Goal: Information Seeking & Learning: Understand process/instructions

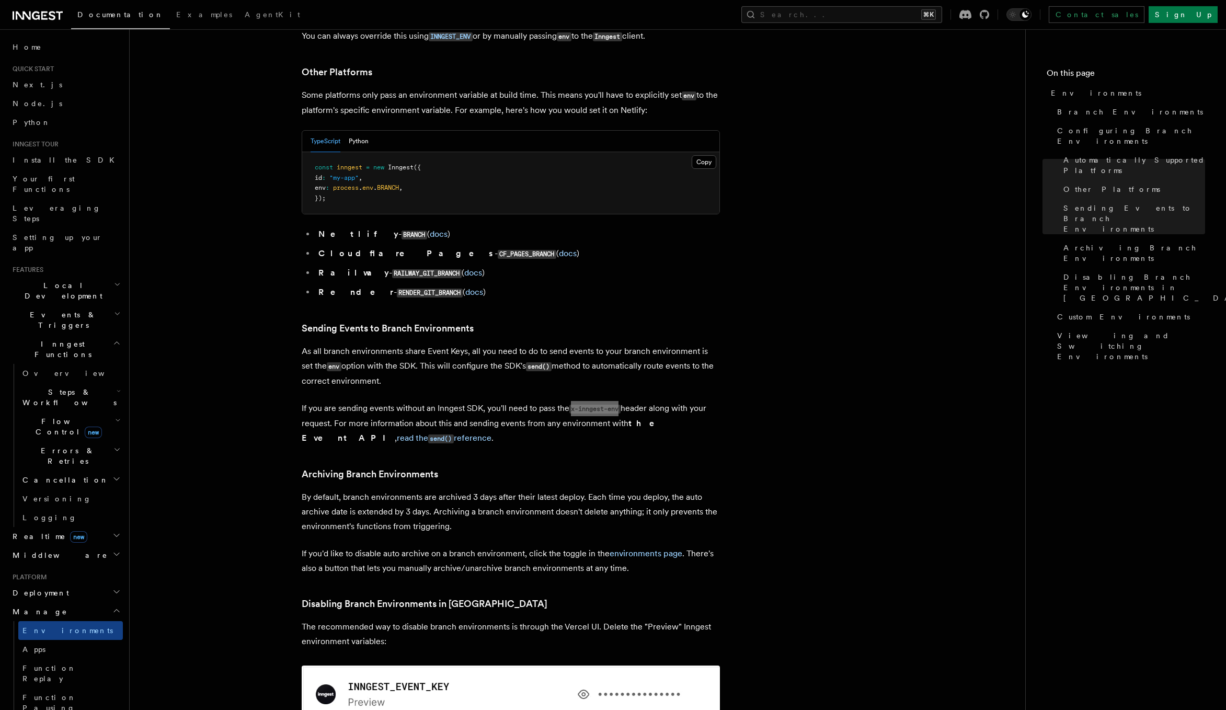
scroll to position [1454, 0]
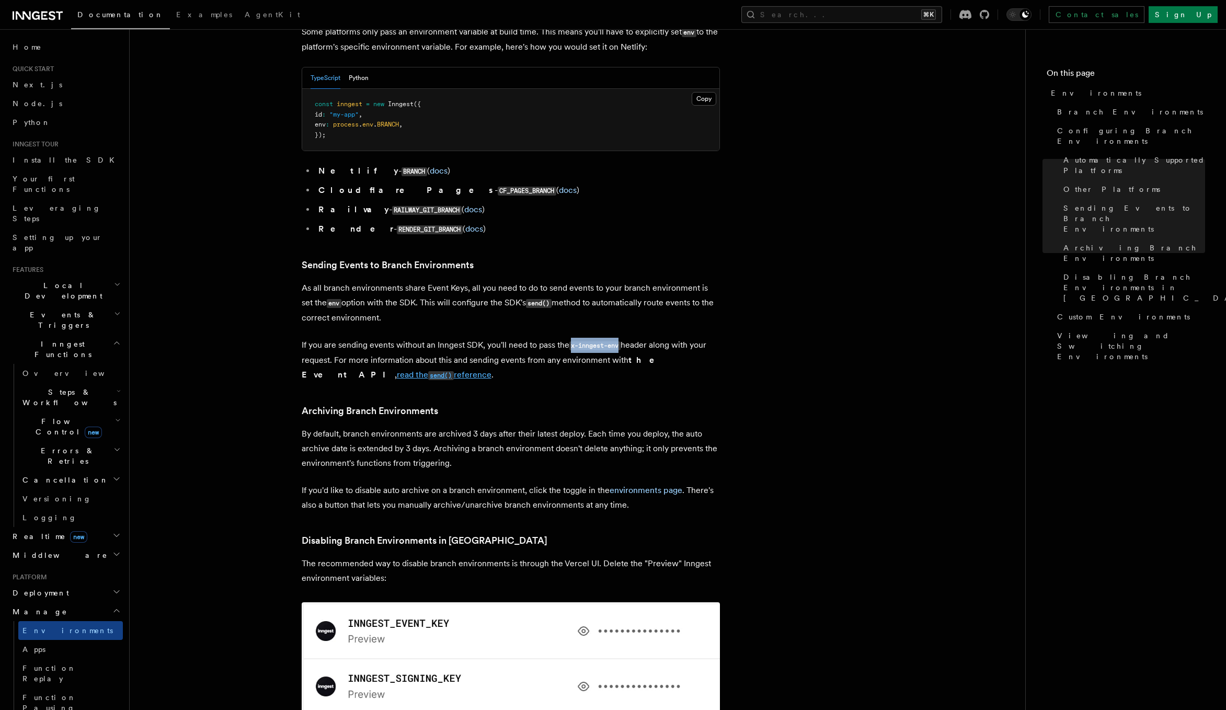
click at [491, 370] on link "read the send() reference" at bounding box center [444, 375] width 95 height 10
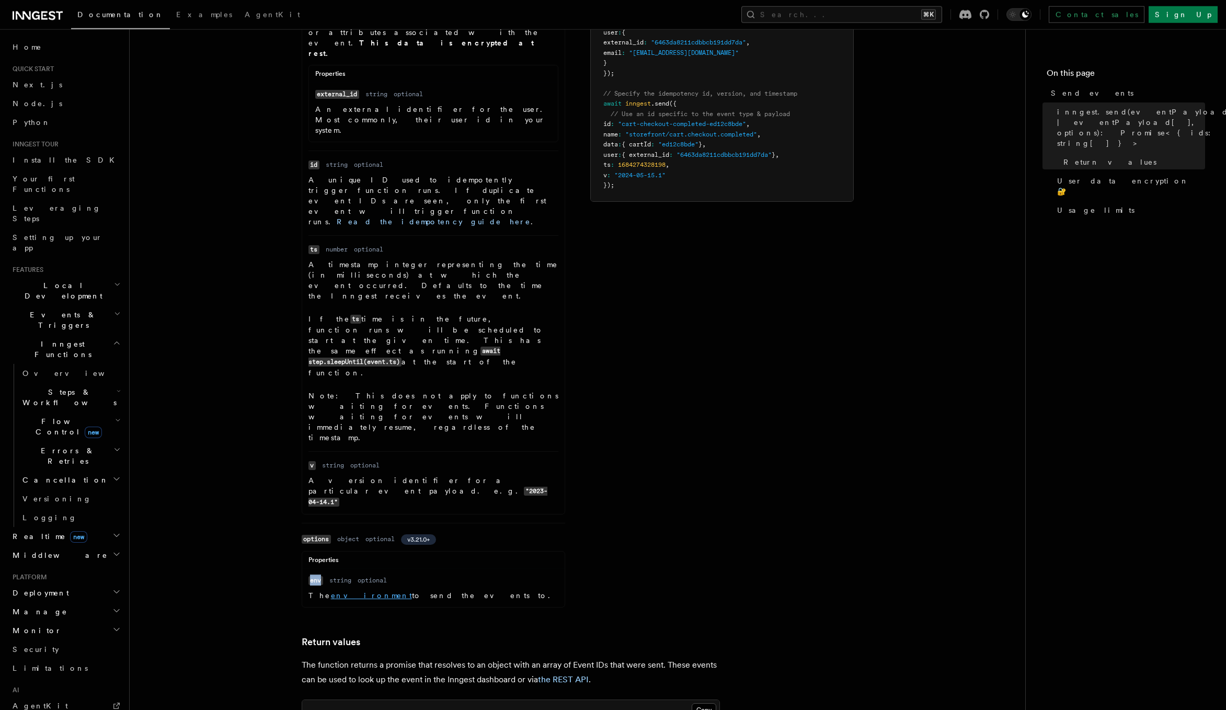
scroll to position [627, 0]
click at [353, 591] on link "environment" at bounding box center [371, 595] width 81 height 8
